Goal: Information Seeking & Learning: Find specific fact

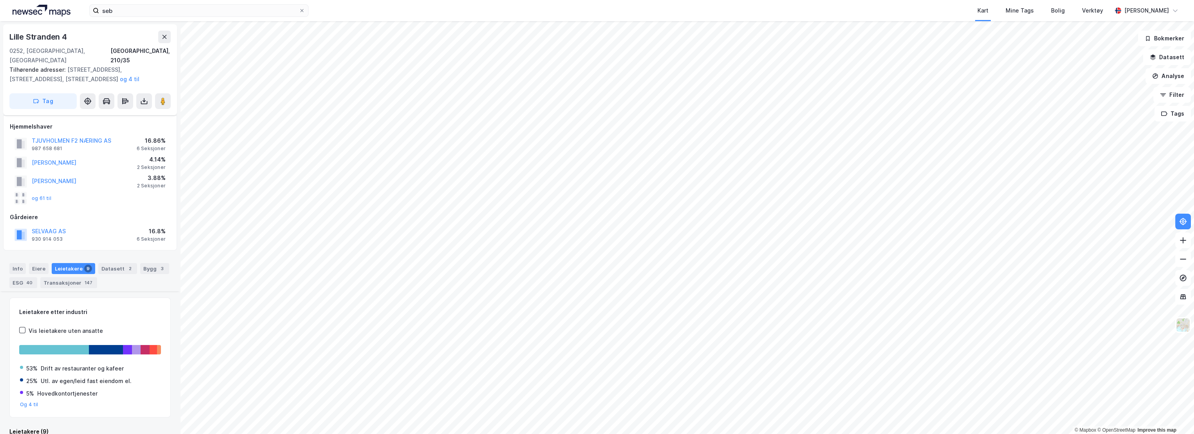
scroll to position [193, 0]
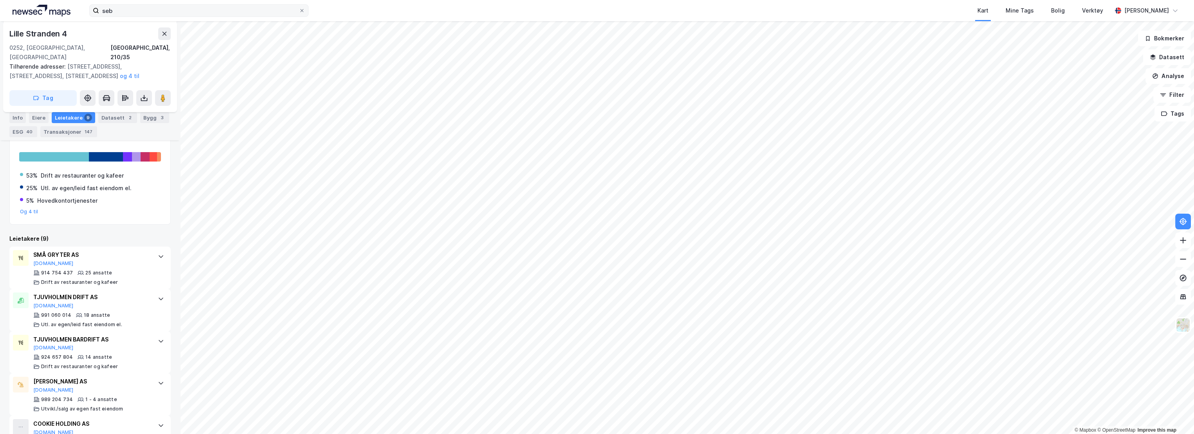
click at [135, 17] on div "seb Kart Mine Tags Bolig Verktøy [PERSON_NAME]" at bounding box center [597, 10] width 1194 height 21
click at [135, 13] on input "seb" at bounding box center [199, 11] width 200 height 12
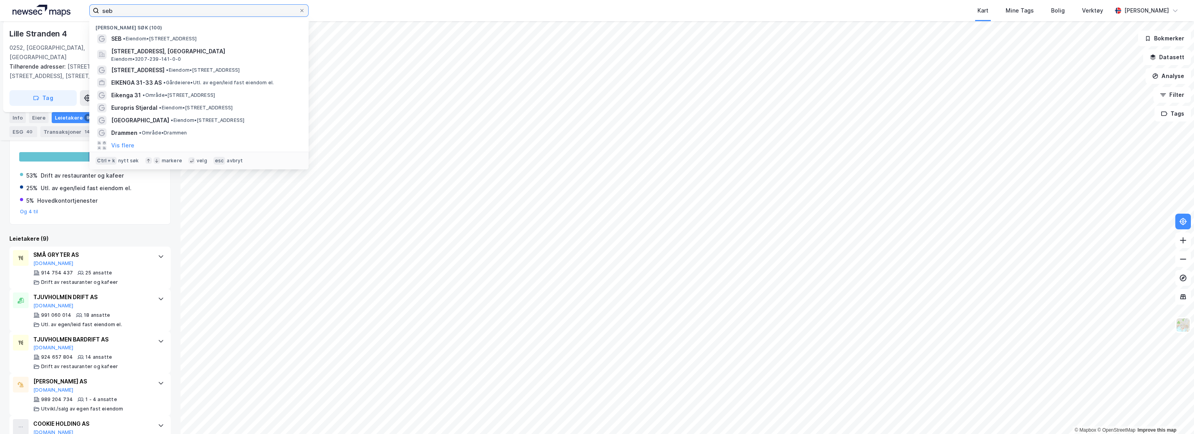
click at [135, 13] on input "seb" at bounding box center [199, 11] width 200 height 12
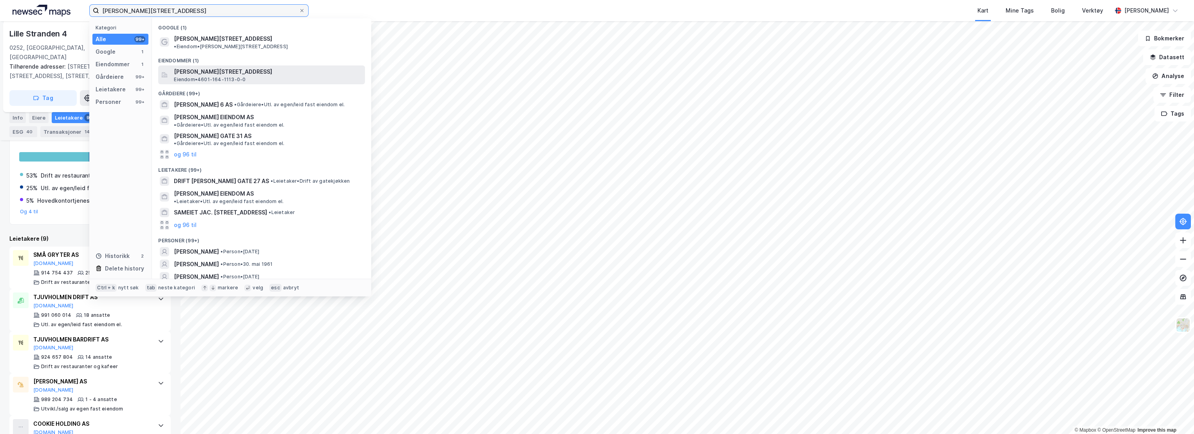
type input "[PERSON_NAME][STREET_ADDRESS]"
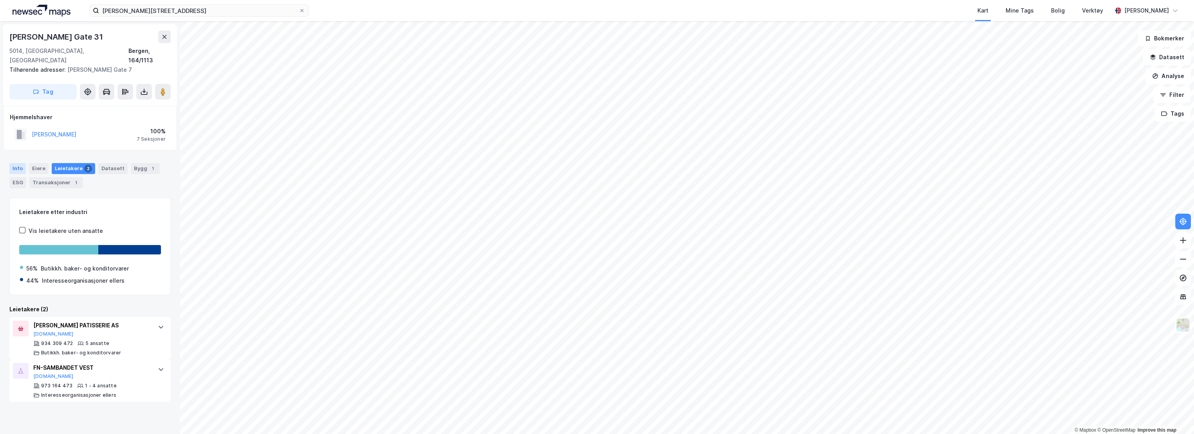
click at [20, 163] on div "Info" at bounding box center [17, 168] width 16 height 11
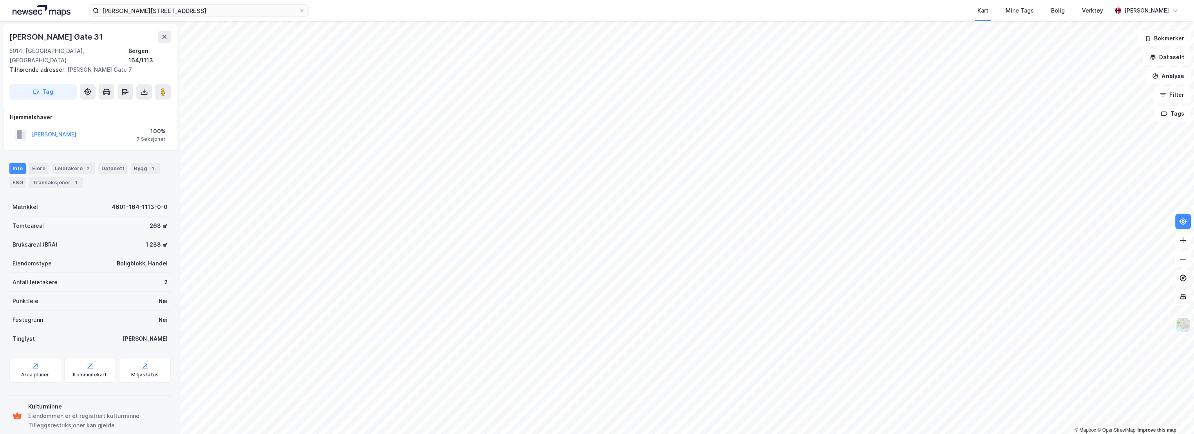
click at [91, 235] on div "Bruksareal (BRA) 1 288 ㎡" at bounding box center [89, 244] width 161 height 19
click at [583, 5] on div "Kart Mine Tags Bolig Verktøy" at bounding box center [729, 10] width 766 height 21
click at [121, 33] on div "[PERSON_NAME] Gate 31" at bounding box center [89, 37] width 161 height 13
click at [40, 163] on div "Eiere" at bounding box center [39, 168] width 20 height 11
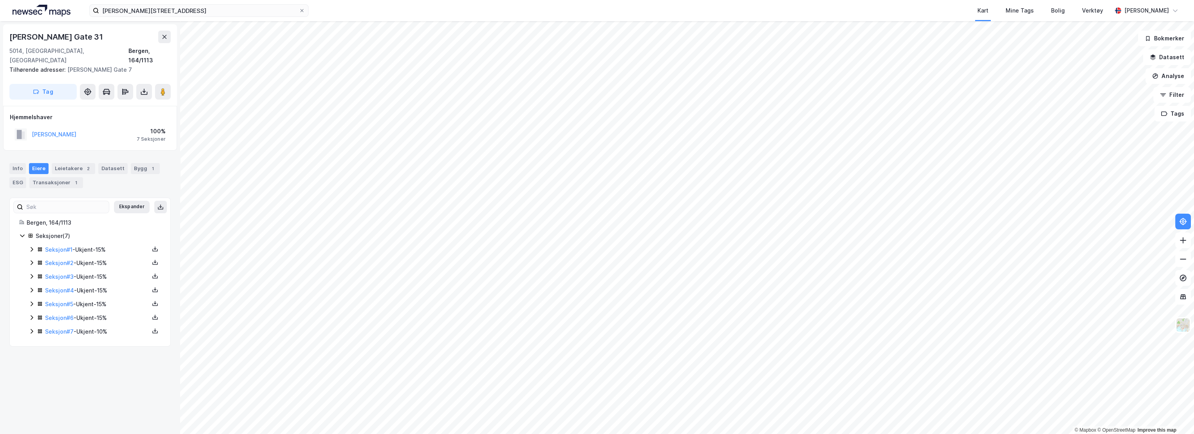
click at [31, 247] on icon at bounding box center [32, 249] width 2 height 5
click at [104, 273] on link "[PERSON_NAME]" at bounding box center [108, 276] width 45 height 7
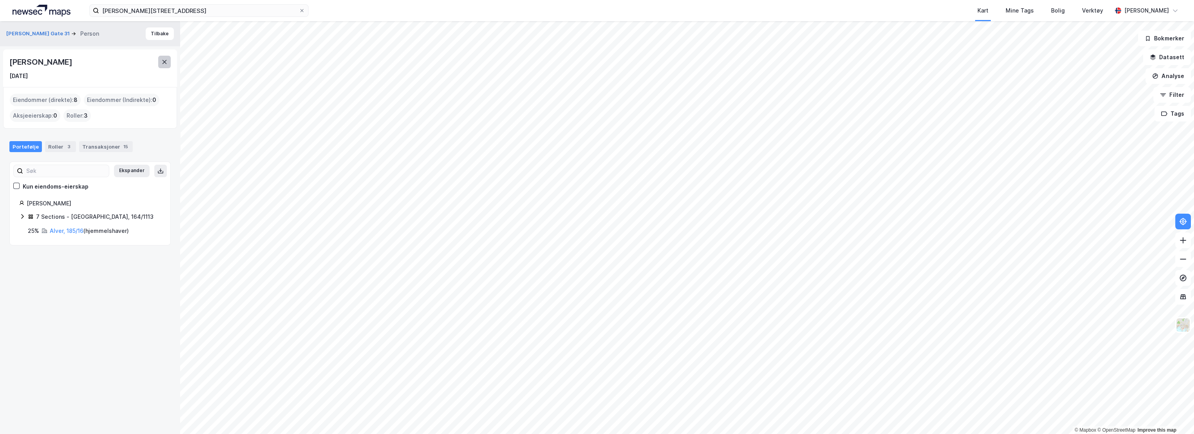
click at [165, 62] on icon at bounding box center [165, 62] width 4 height 4
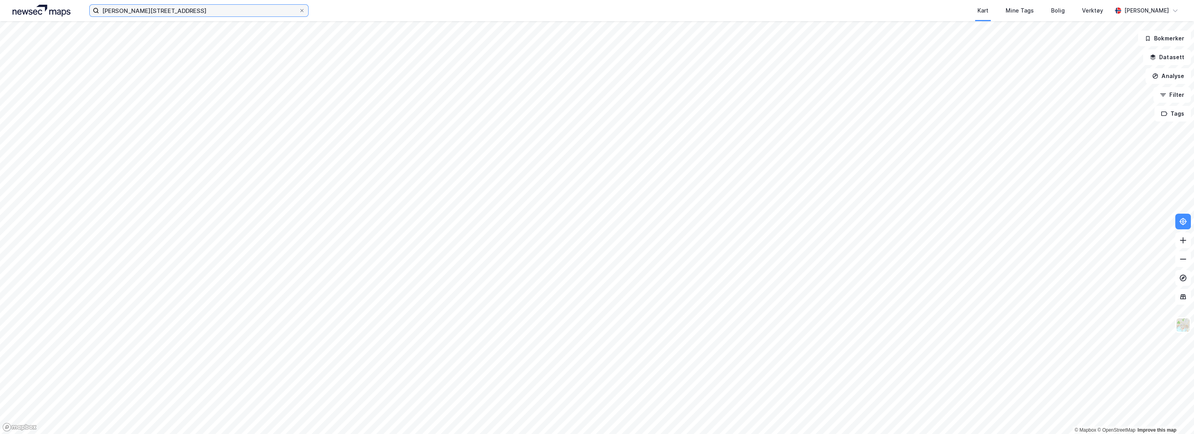
click at [174, 8] on input "[PERSON_NAME][STREET_ADDRESS]" at bounding box center [199, 11] width 200 height 12
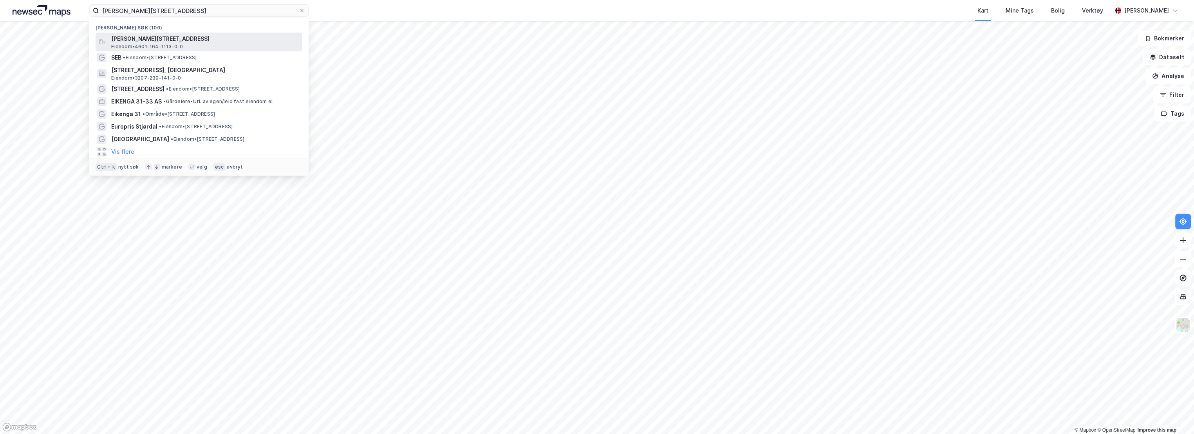
click at [172, 38] on span "[PERSON_NAME][STREET_ADDRESS]" at bounding box center [205, 38] width 188 height 9
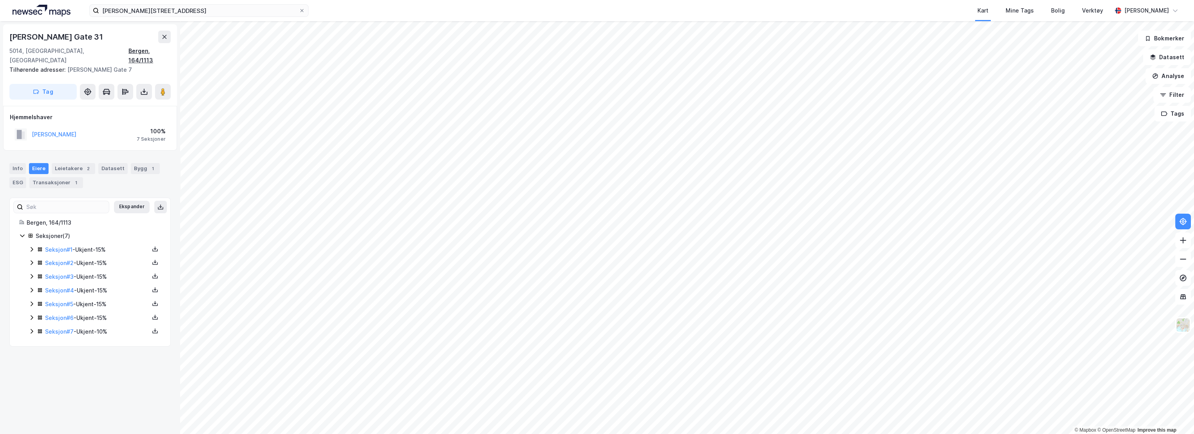
click at [145, 49] on div "Bergen, 164/1113" at bounding box center [149, 55] width 42 height 19
